Goal: Check status: Check status

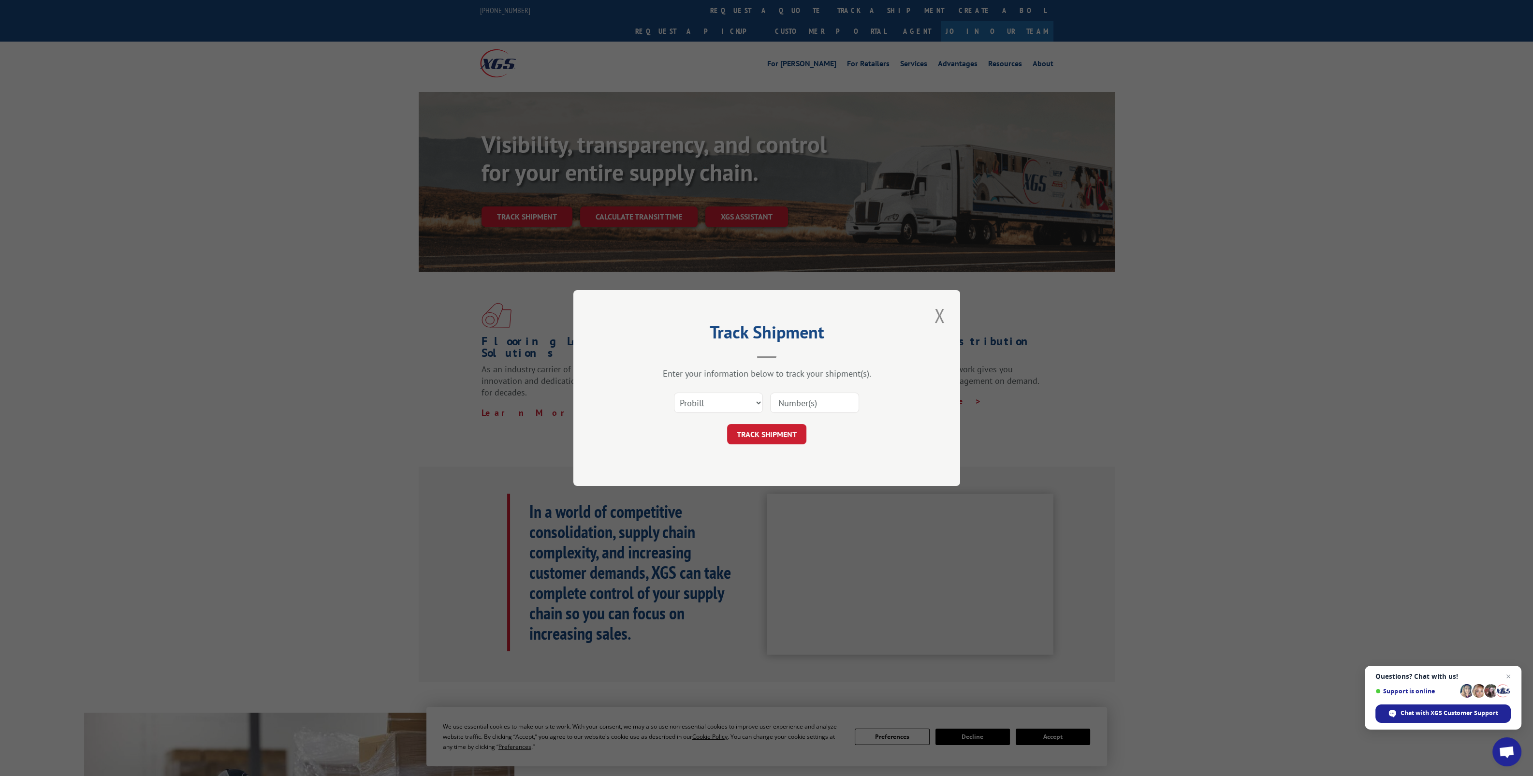
click at [783, 405] on input at bounding box center [814, 403] width 89 height 20
type input "2824224"
click at [767, 427] on button "TRACK SHIPMENT" at bounding box center [766, 434] width 79 height 20
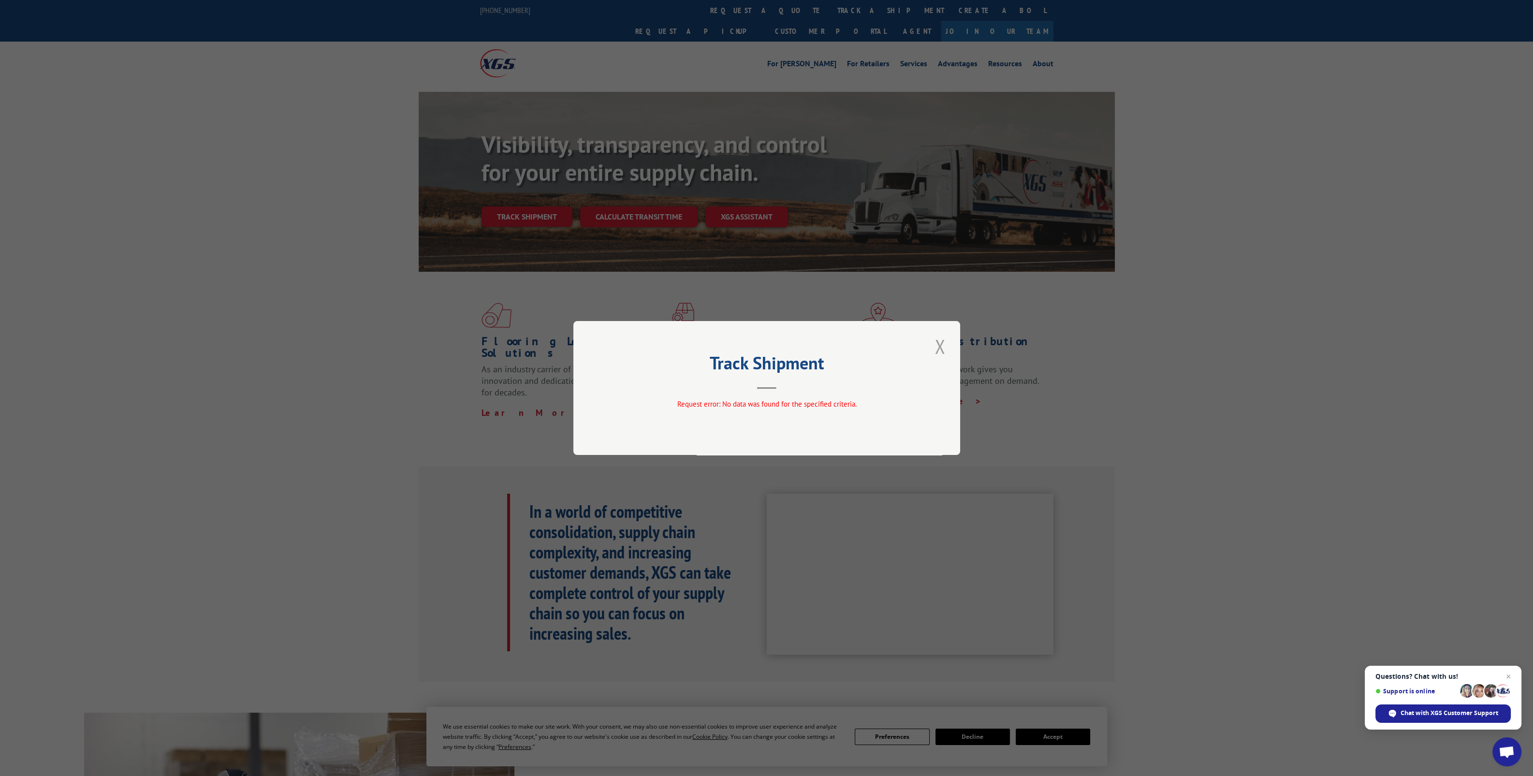
click at [941, 351] on button "Close modal" at bounding box center [940, 346] width 16 height 27
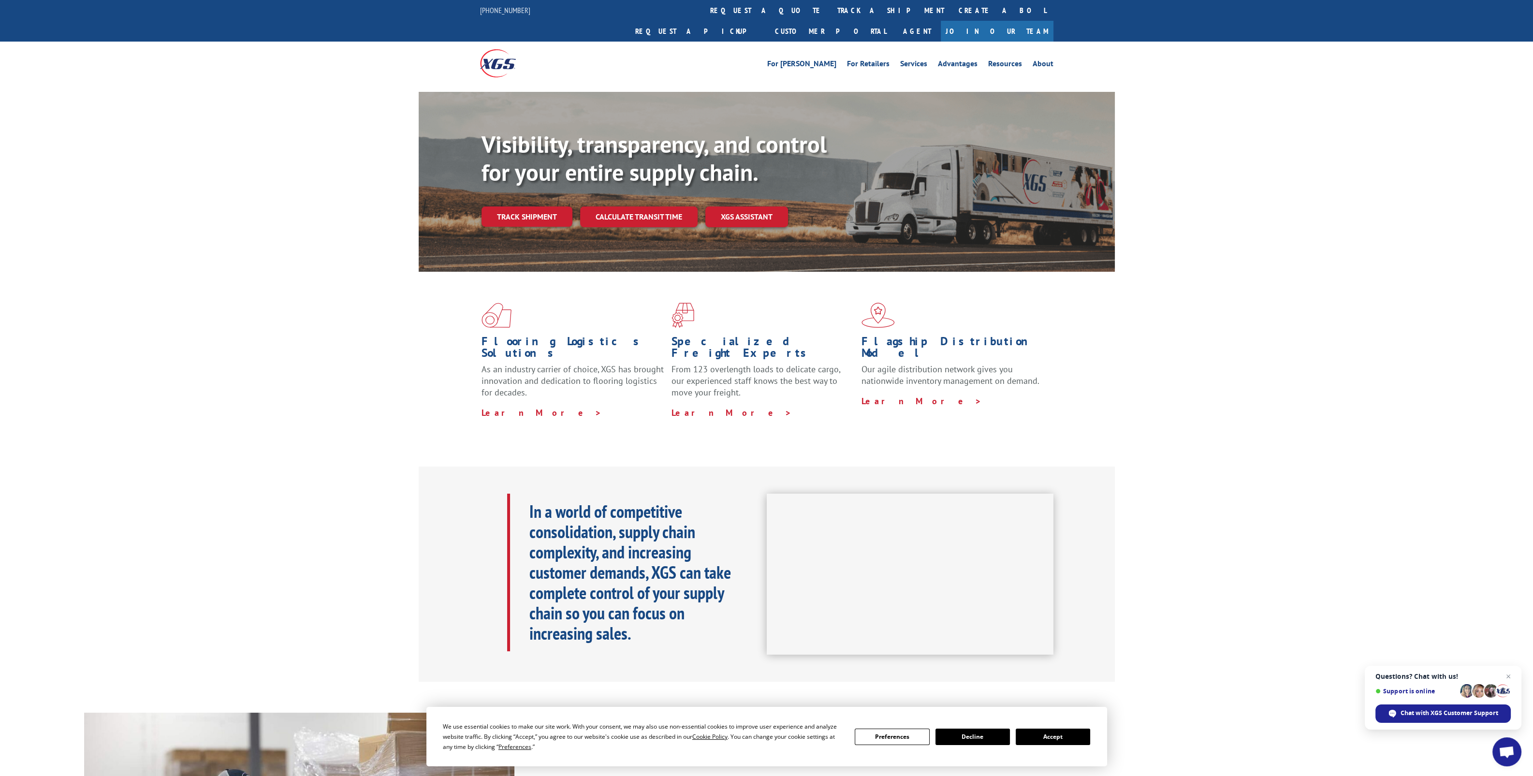
click at [830, 3] on link "track a shipment" at bounding box center [890, 10] width 121 height 21
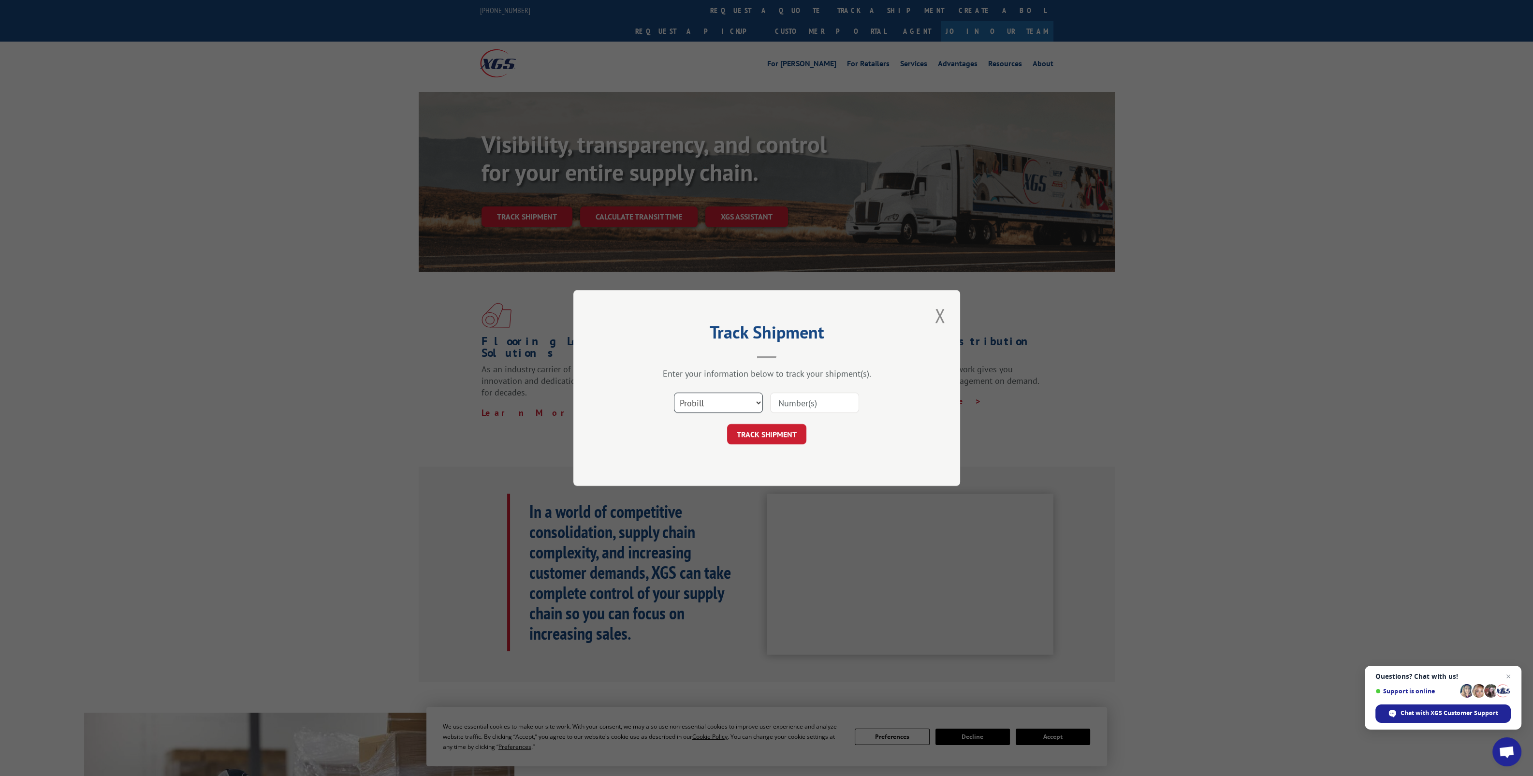
click at [741, 403] on select "Select category... Probill BOL PO" at bounding box center [718, 403] width 89 height 20
select select "bol"
click at [674, 393] on select "Select category... Probill BOL PO" at bounding box center [718, 403] width 89 height 20
click at [789, 407] on input at bounding box center [814, 403] width 89 height 20
type input "2824224"
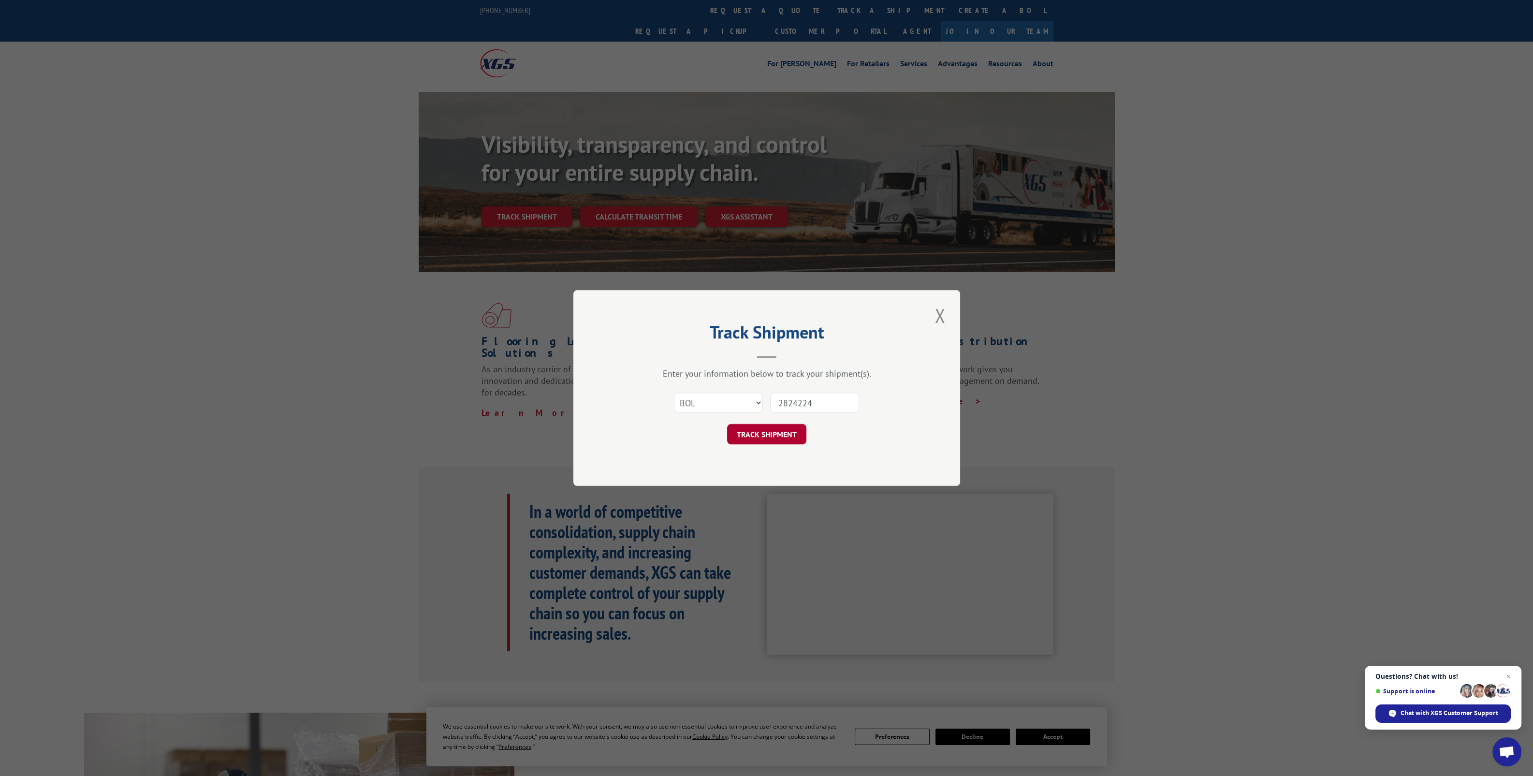
click at [768, 438] on button "TRACK SHIPMENT" at bounding box center [766, 434] width 79 height 20
